Goal: Task Accomplishment & Management: Complete application form

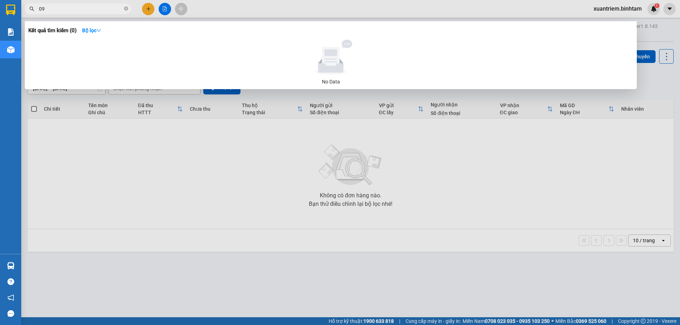
type input "0"
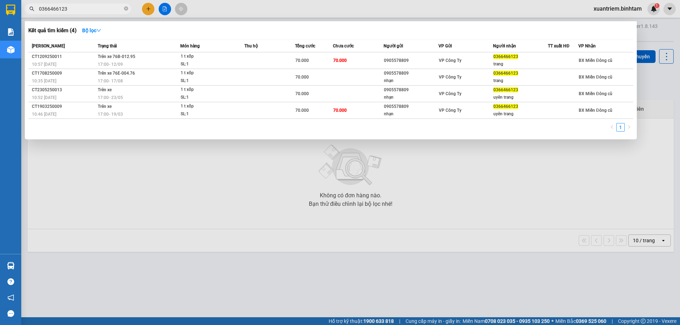
type input "0366466123"
drag, startPoint x: 145, startPoint y: 185, endPoint x: 150, endPoint y: 183, distance: 5.2
click at [147, 184] on div at bounding box center [340, 162] width 680 height 325
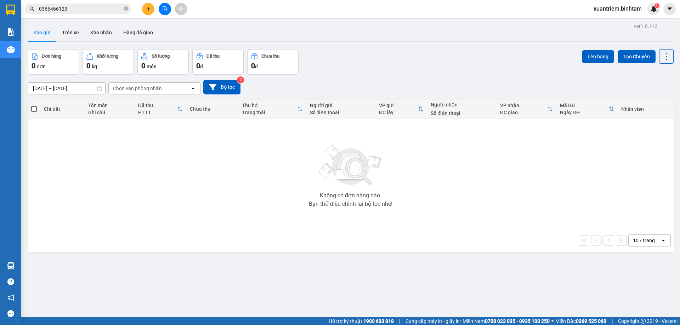
click at [163, 13] on button at bounding box center [165, 9] width 12 height 12
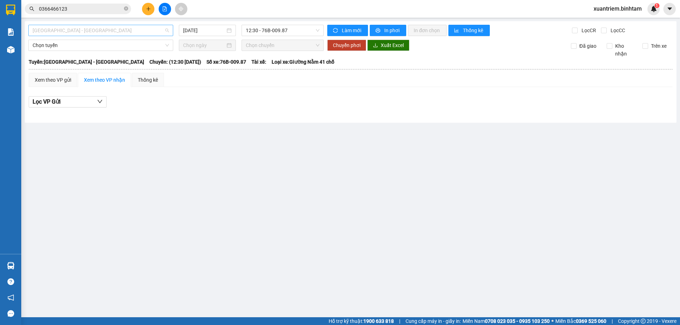
click at [102, 32] on span "[GEOGRAPHIC_DATA] - [GEOGRAPHIC_DATA]" at bounding box center [101, 30] width 136 height 11
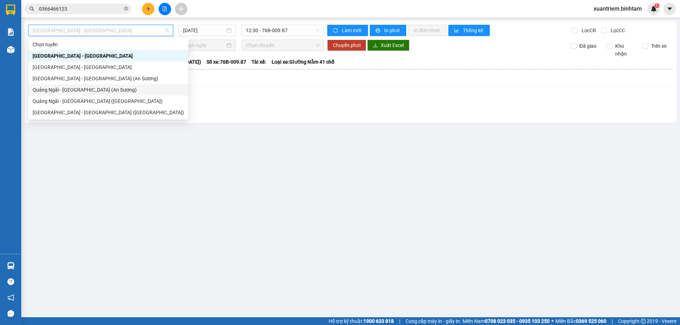
click at [101, 92] on div "Quảng Ngãi - [GEOGRAPHIC_DATA] (An Sương)" at bounding box center [109, 90] width 152 height 8
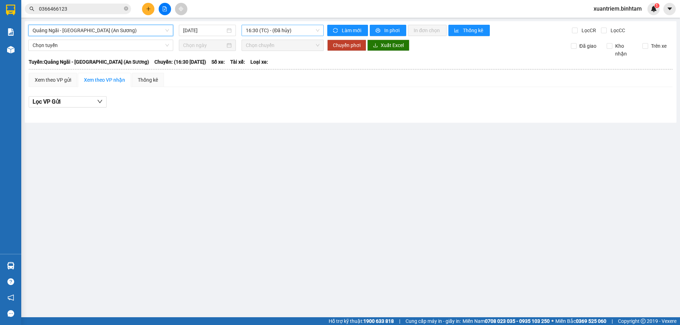
click at [290, 32] on span "16:30 (TC) - (Đã hủy)" at bounding box center [283, 30] width 74 height 11
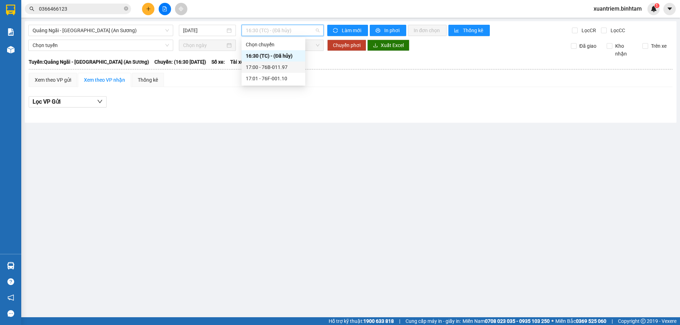
click at [286, 67] on div "17:00 - 76B-011.97" at bounding box center [273, 67] width 55 height 8
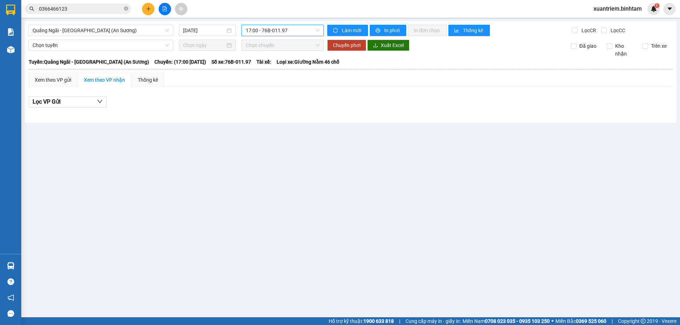
click at [293, 25] on div "17:00 - 76B-011.97" at bounding box center [282, 30] width 82 height 11
click at [205, 32] on input "[DATE]" at bounding box center [204, 31] width 42 height 8
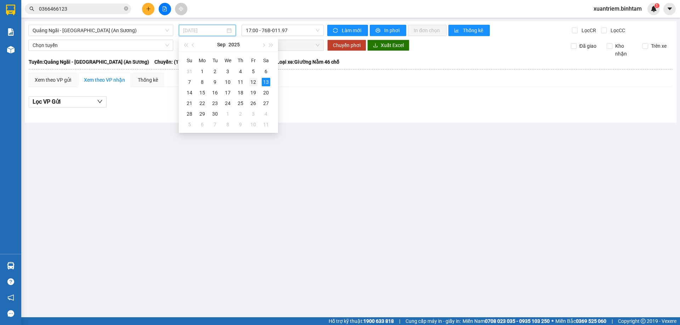
click at [251, 85] on div "12" at bounding box center [253, 82] width 8 height 8
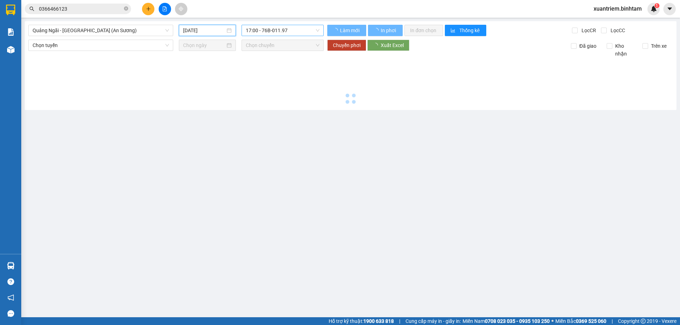
type input "[DATE]"
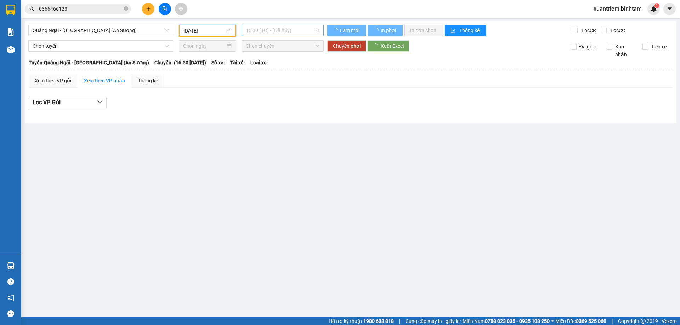
click at [275, 33] on span "16:30 (TC) - (Đã hủy)" at bounding box center [283, 30] width 74 height 11
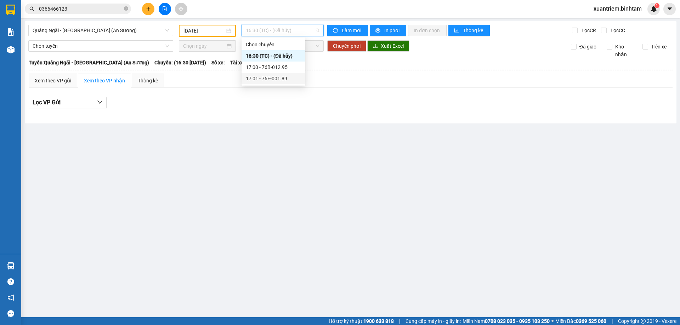
click at [282, 78] on div "17:01 - 76F-001.89" at bounding box center [273, 79] width 55 height 8
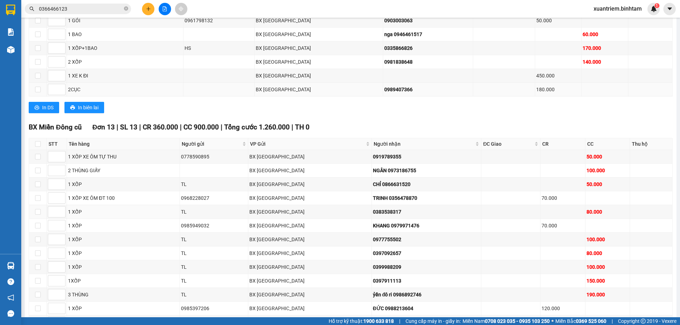
scroll to position [317, 0]
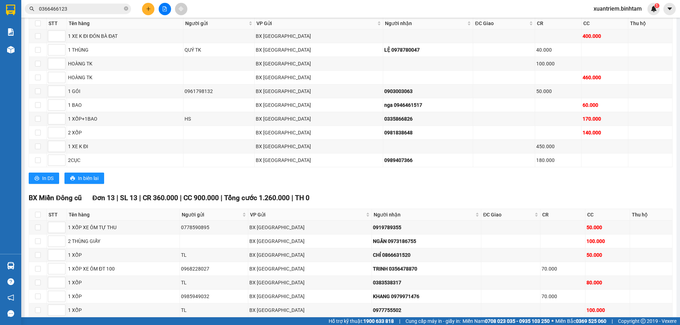
drag, startPoint x: 151, startPoint y: 4, endPoint x: 143, endPoint y: 15, distance: 13.0
click at [150, 5] on button at bounding box center [148, 9] width 12 height 12
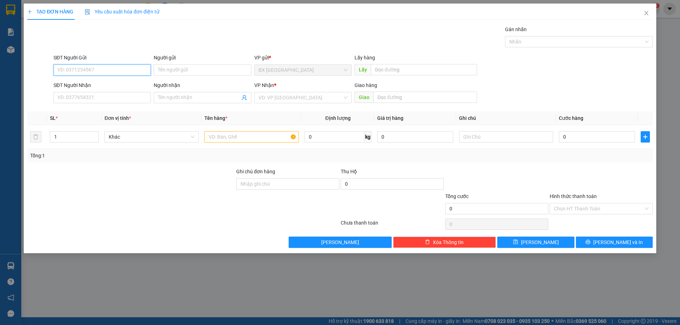
click at [102, 69] on input "SĐT Người Gửi" at bounding box center [101, 69] width 97 height 11
click at [121, 70] on input "SĐT Người Gửi" at bounding box center [101, 69] width 97 height 11
click at [114, 70] on input "09894738875" at bounding box center [101, 69] width 97 height 11
type input "09894738875"
click at [103, 91] on div "SĐT Người Nhận" at bounding box center [101, 86] width 97 height 11
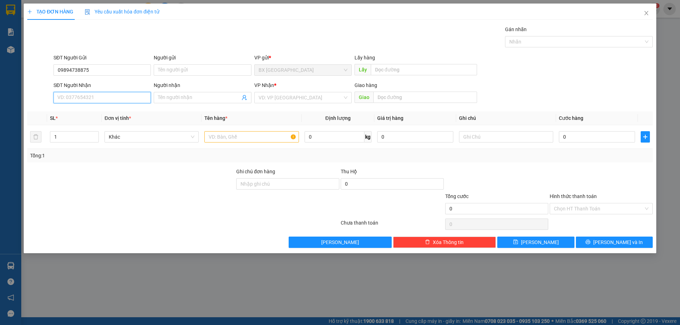
click at [103, 97] on input "SĐT Người Nhận" at bounding box center [101, 97] width 97 height 11
click at [116, 101] on input "0337164822" at bounding box center [101, 97] width 97 height 11
click at [177, 98] on input "Người nhận" at bounding box center [199, 98] width 82 height 8
click at [74, 98] on input "0337164822" at bounding box center [101, 97] width 97 height 11
click at [96, 100] on input "0337614822" at bounding box center [101, 97] width 97 height 11
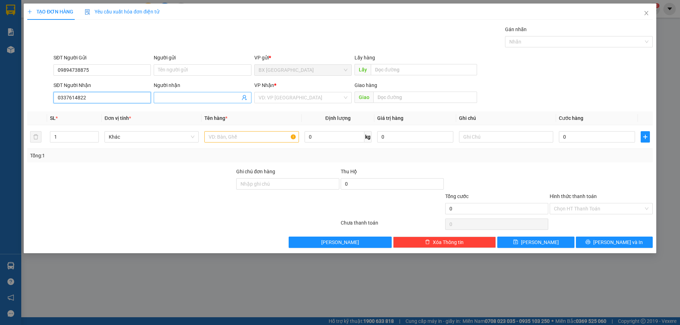
type input "0337614822"
click at [206, 94] on input "Người nhận" at bounding box center [199, 98] width 82 height 8
click at [68, 68] on input "09894738875" at bounding box center [101, 69] width 97 height 11
type input "0984738875"
click at [109, 97] on input "0337614822" at bounding box center [101, 97] width 97 height 11
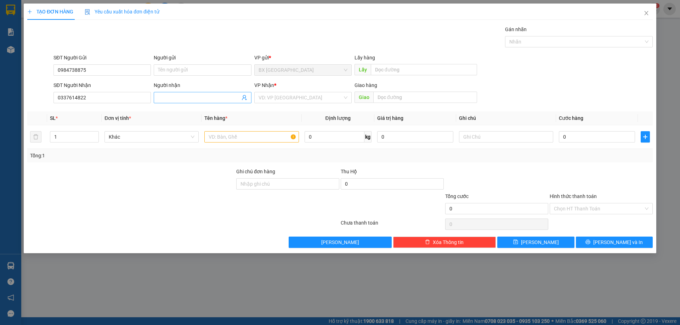
click at [203, 98] on input "Người nhận" at bounding box center [199, 98] width 82 height 8
type input "oanh"
click at [297, 94] on input "search" at bounding box center [300, 97] width 84 height 11
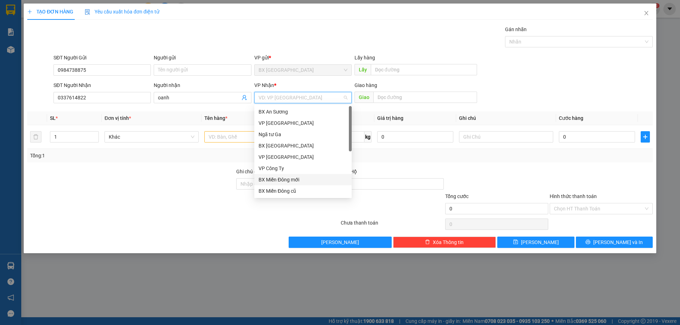
scroll to position [23, 0]
click at [287, 172] on div "BX Miền Đông cũ" at bounding box center [302, 168] width 97 height 11
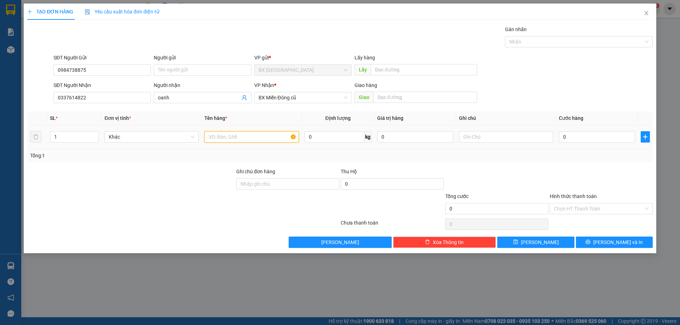
click at [258, 142] on input "text" at bounding box center [251, 136] width 94 height 11
type input "1 xe 76AA 02833"
type input "4"
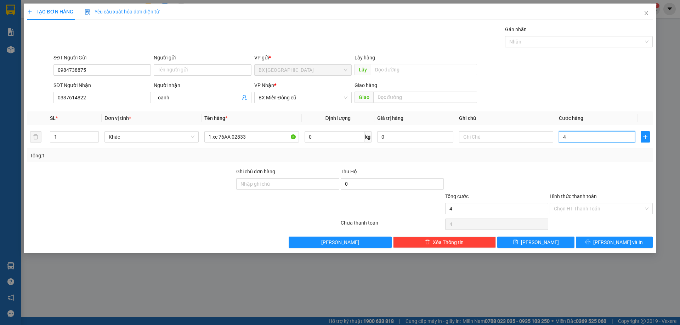
type input "45"
type input "450"
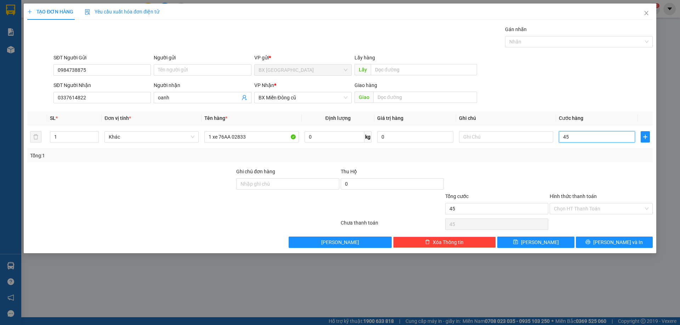
type input "450"
type input "4.500"
type input "45.000"
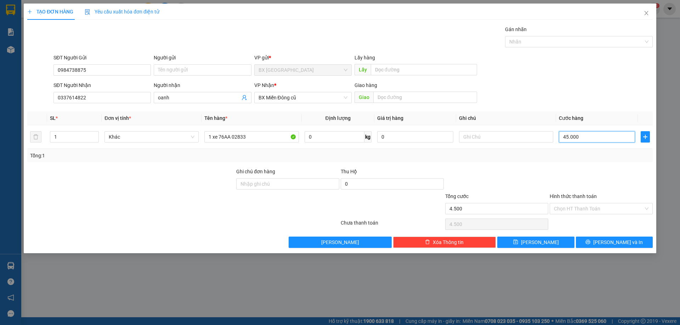
type input "45.000"
type input "450.000"
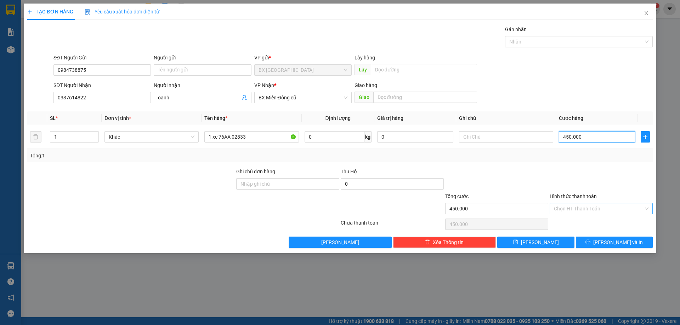
type input "450.000"
click at [615, 206] on input "Hình thức thanh toán" at bounding box center [599, 209] width 90 height 11
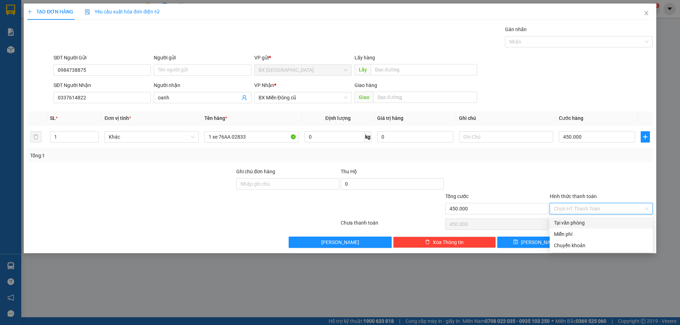
click at [609, 219] on div "Tại văn phòng" at bounding box center [601, 223] width 95 height 8
type input "0"
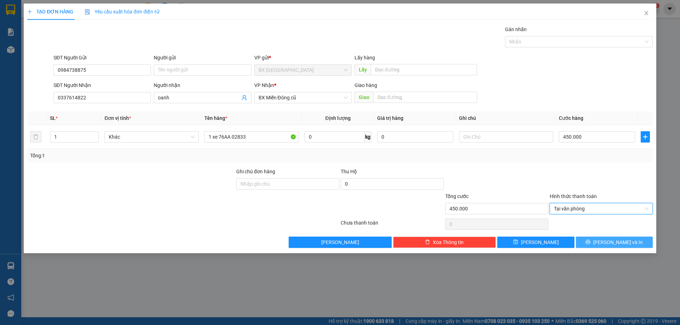
click at [605, 237] on button "[PERSON_NAME] và In" at bounding box center [614, 242] width 77 height 11
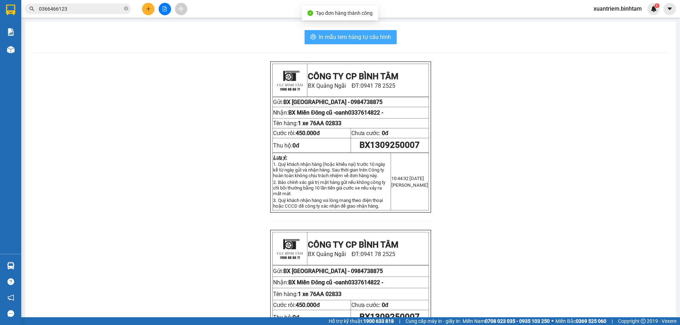
drag, startPoint x: 346, startPoint y: 41, endPoint x: 381, endPoint y: 40, distance: 35.1
click at [346, 41] on span "In mẫu tem hàng tự cấu hình" at bounding box center [355, 37] width 72 height 9
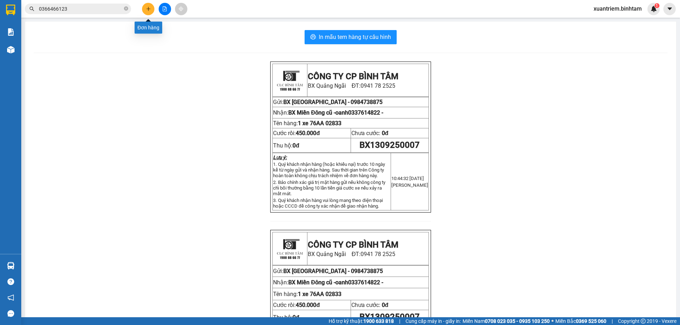
click at [149, 8] on icon "plus" at bounding box center [148, 8] width 5 height 5
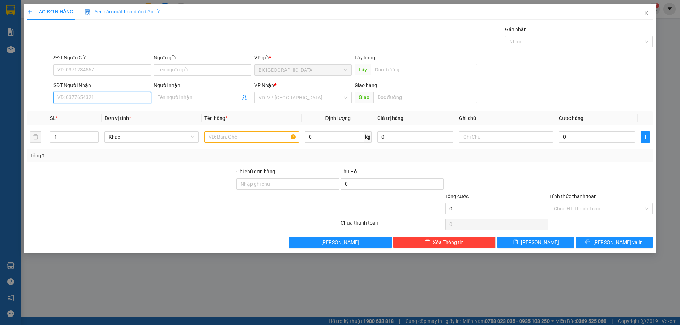
click at [114, 96] on input "SĐT Người Nhận" at bounding box center [101, 97] width 97 height 11
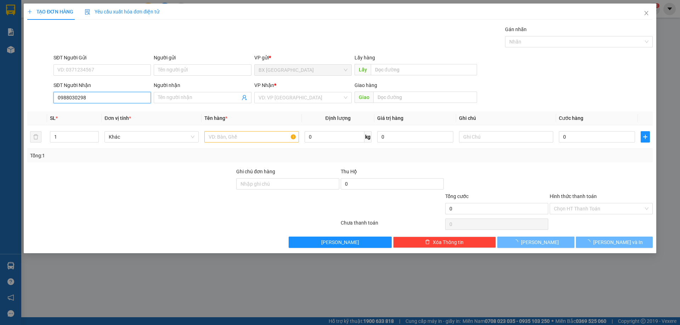
type input "0988030298"
click at [100, 91] on div "SĐT Người Nhận" at bounding box center [101, 86] width 97 height 11
drag, startPoint x: 102, startPoint y: 94, endPoint x: 158, endPoint y: 115, distance: 59.4
click at [103, 94] on input "0988030298" at bounding box center [101, 97] width 97 height 11
click at [204, 102] on span at bounding box center [202, 97] width 97 height 11
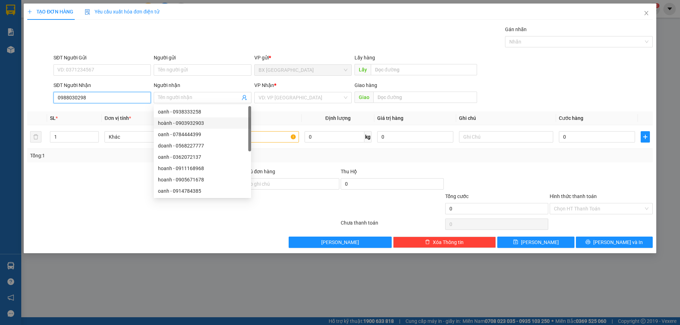
click at [105, 97] on input "0988030298" at bounding box center [101, 97] width 97 height 11
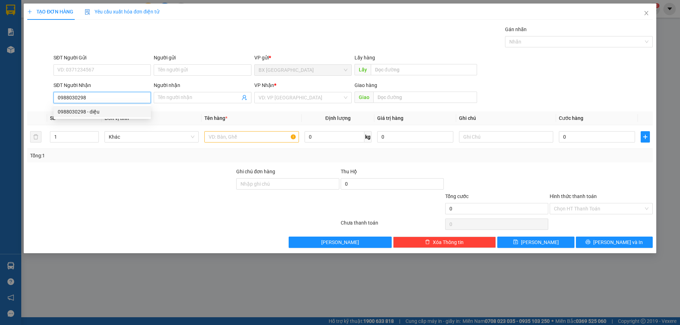
click at [93, 110] on div "0988030298 - diệu" at bounding box center [102, 112] width 89 height 8
type input "diệu"
type input "[PERSON_NAME]"
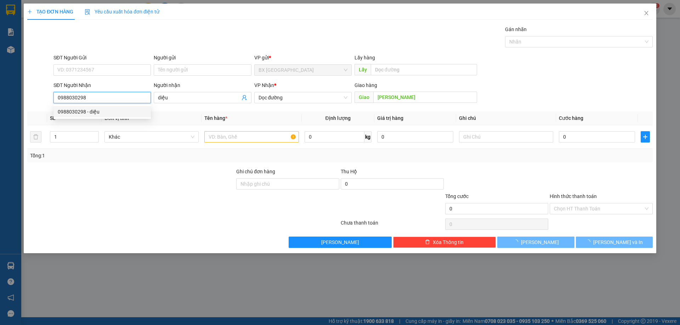
type input "210.000"
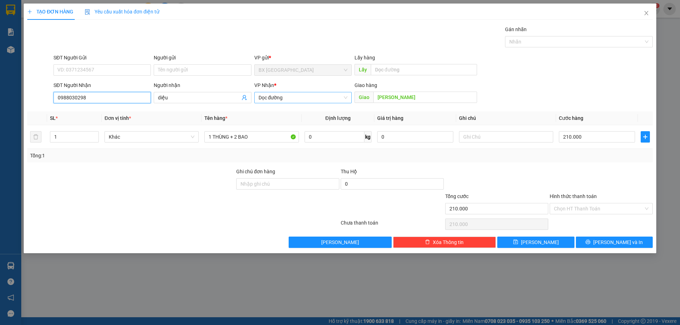
click at [292, 98] on span "Dọc đường" at bounding box center [302, 97] width 89 height 11
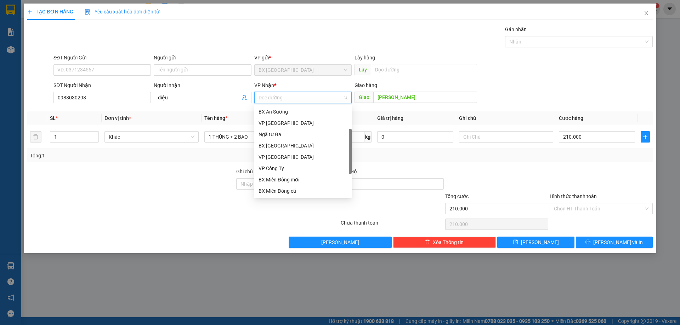
scroll to position [11, 0]
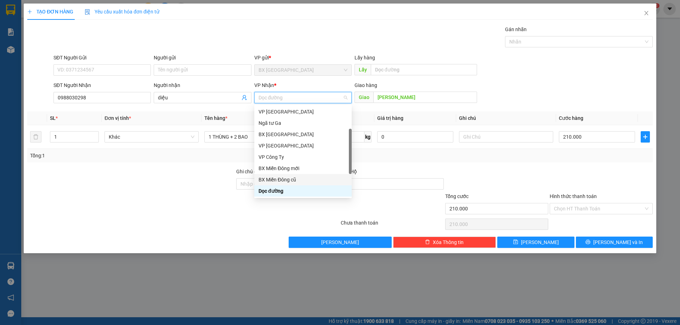
click at [289, 178] on div "BX Miền Đông cũ" at bounding box center [302, 180] width 89 height 8
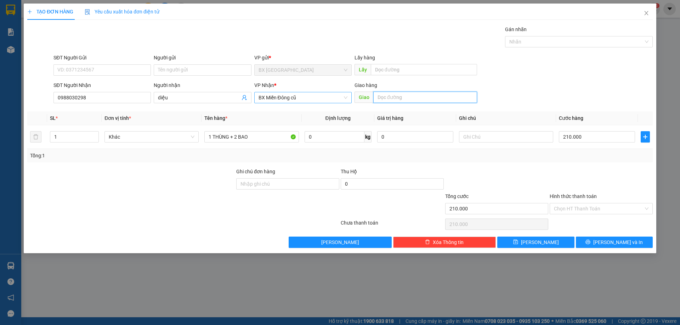
click at [318, 95] on span "BX Miền Đông cũ" at bounding box center [302, 97] width 89 height 11
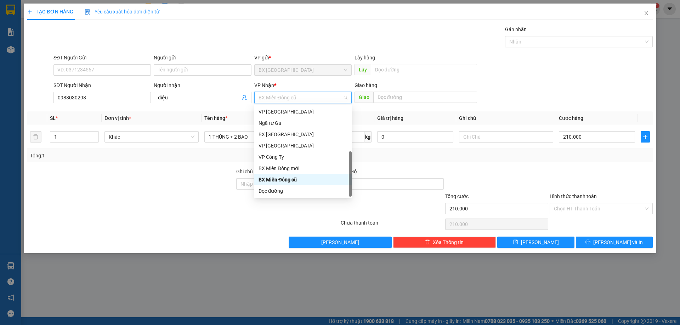
scroll to position [23, 0]
click at [296, 181] on div "Dọc đường" at bounding box center [302, 180] width 89 height 8
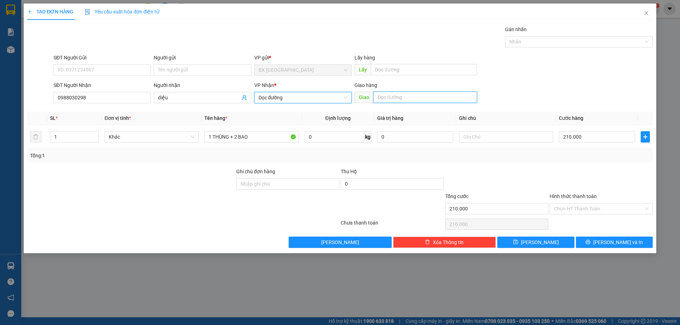
click at [411, 98] on input "text" at bounding box center [425, 97] width 104 height 11
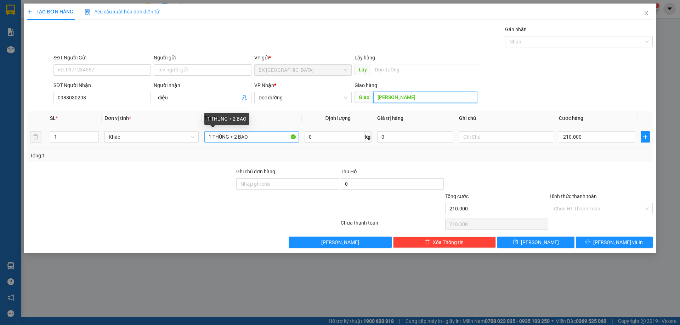
type input "[PERSON_NAME]"
drag, startPoint x: 230, startPoint y: 137, endPoint x: 286, endPoint y: 146, distance: 56.9
click at [286, 146] on td "1 THÙNG + 2 BAO" at bounding box center [251, 137] width 100 height 24
type input "1 THÙNG"
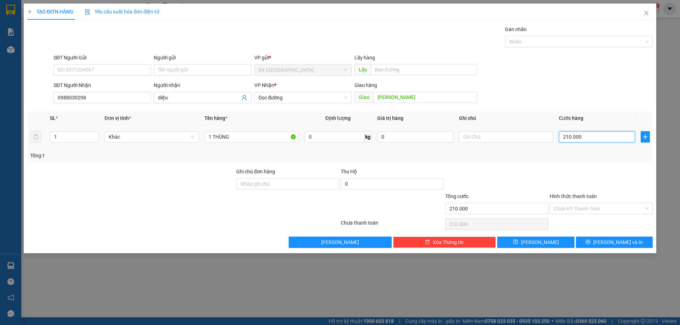
click at [570, 141] on input "210.000" at bounding box center [597, 136] width 76 height 11
type input "7"
type input "70"
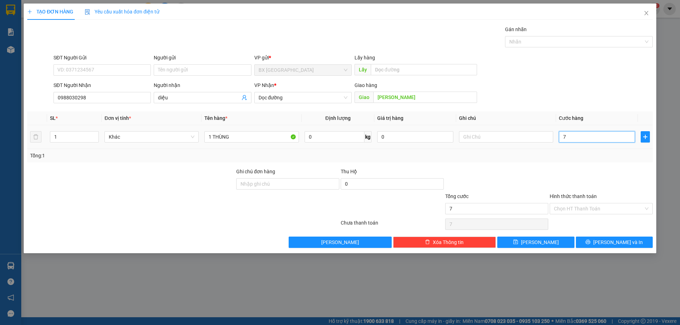
type input "70"
type input "700"
type input "7.000"
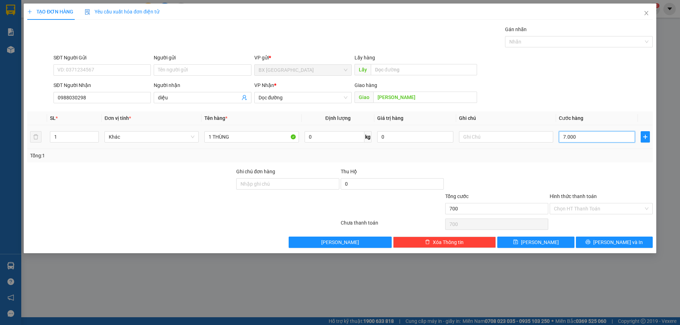
type input "7.000"
type input "70.000"
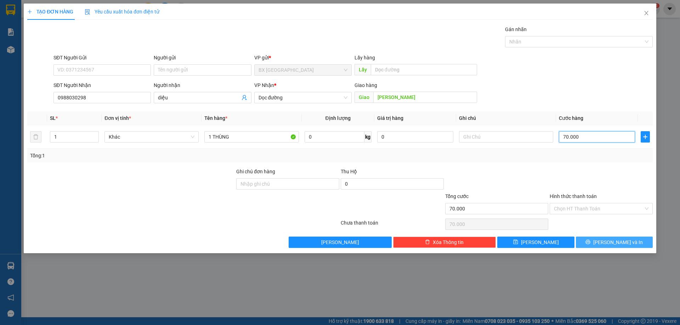
type input "70.000"
click at [590, 243] on icon "printer" at bounding box center [587, 242] width 5 height 5
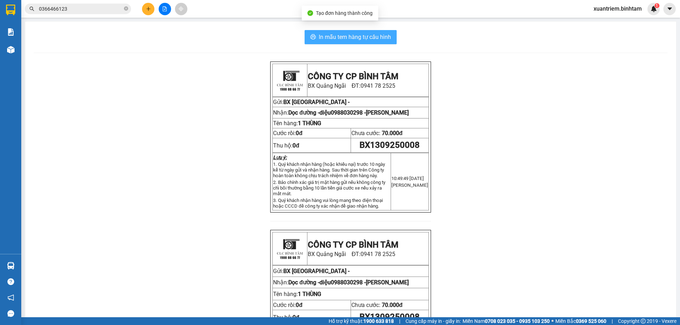
click at [374, 33] on span "In mẫu tem hàng tự cấu hình" at bounding box center [355, 37] width 72 height 9
